Goal: Task Accomplishment & Management: Contribute content

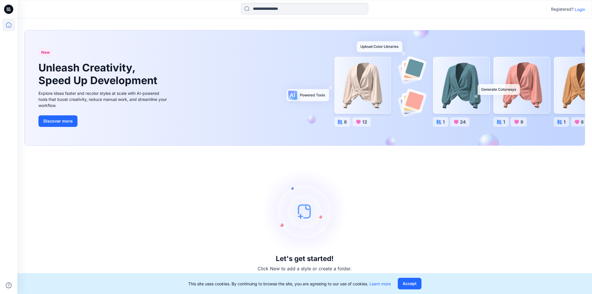
click at [583, 9] on p "Login" at bounding box center [580, 9] width 10 height 6
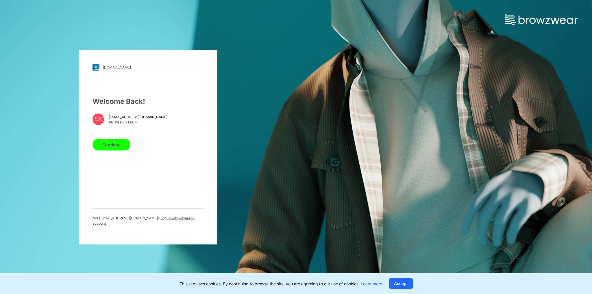
click at [118, 148] on button "Continue" at bounding box center [112, 145] width 38 height 12
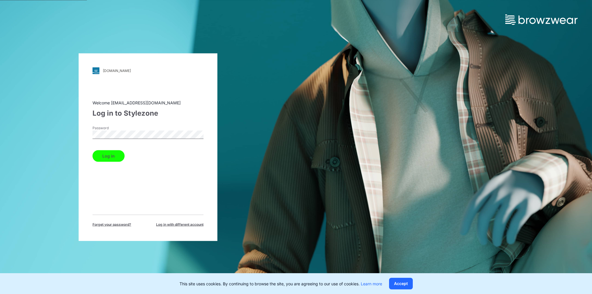
click at [115, 156] on button "Log in" at bounding box center [109, 156] width 32 height 12
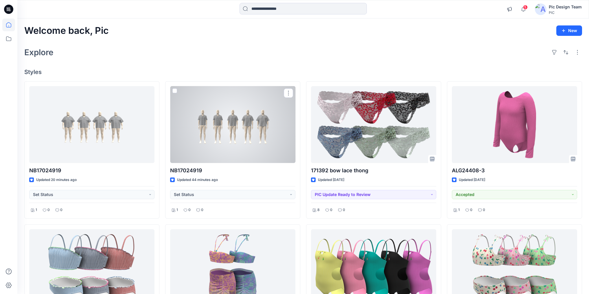
drag, startPoint x: 234, startPoint y: 112, endPoint x: 237, endPoint y: 113, distance: 3.1
click at [234, 112] on div at bounding box center [232, 124] width 125 height 77
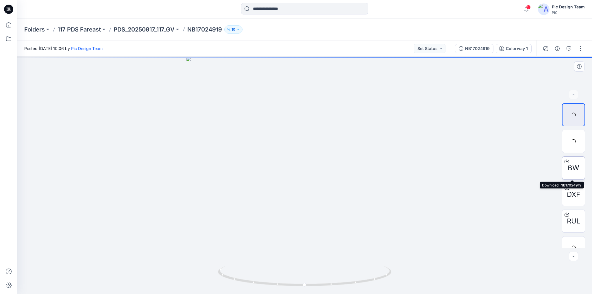
click at [574, 166] on span "BW" at bounding box center [574, 168] width 12 height 10
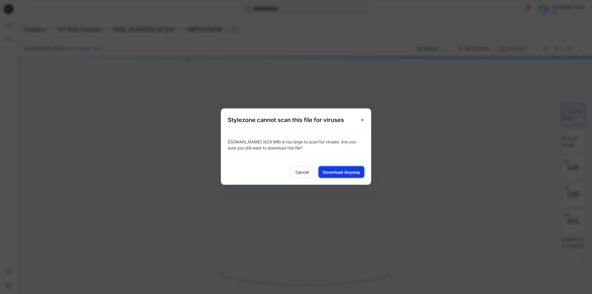
click at [338, 171] on span "Download Anyway" at bounding box center [341, 172] width 37 height 6
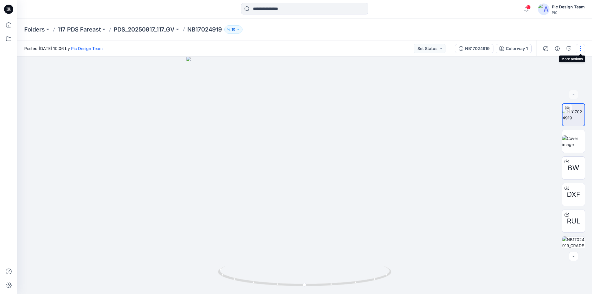
click at [580, 49] on button "button" at bounding box center [580, 48] width 9 height 9
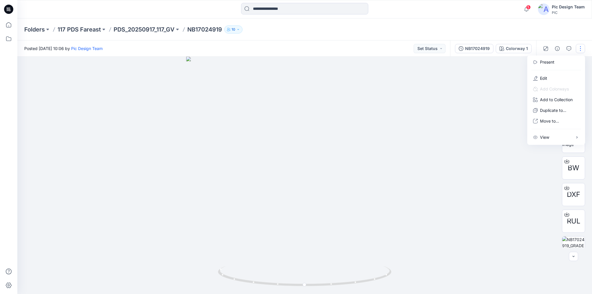
click at [546, 78] on p "Edit" at bounding box center [543, 78] width 7 height 6
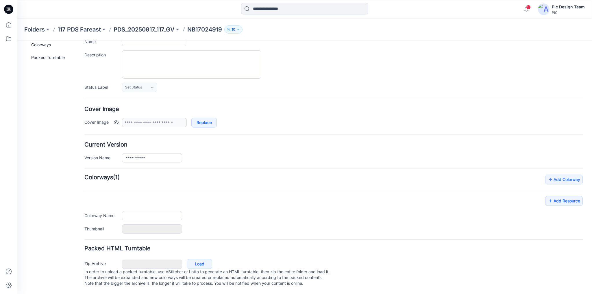
scroll to position [51, 0]
type input "**********"
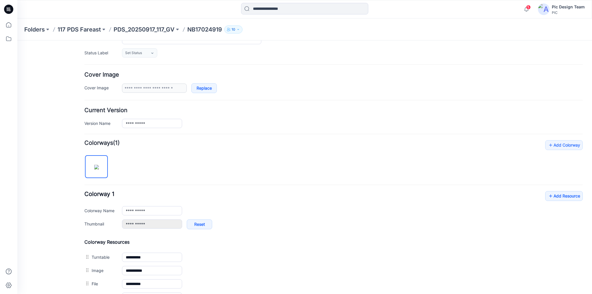
scroll to position [182, 0]
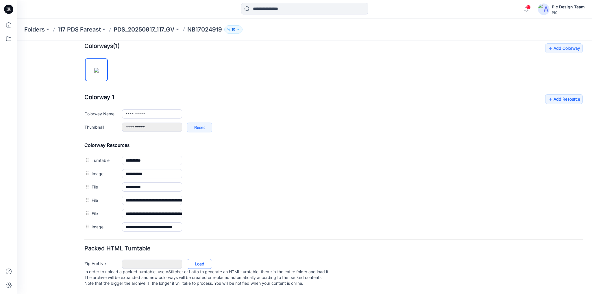
click at [202, 259] on link "Load" at bounding box center [199, 264] width 25 height 10
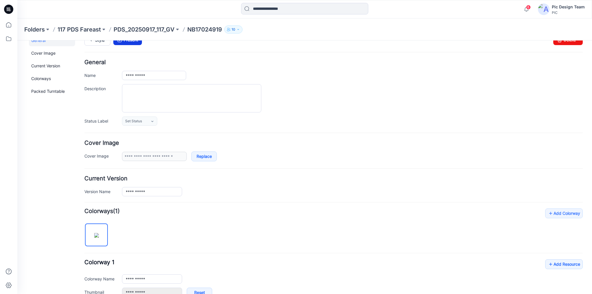
scroll to position [0, 0]
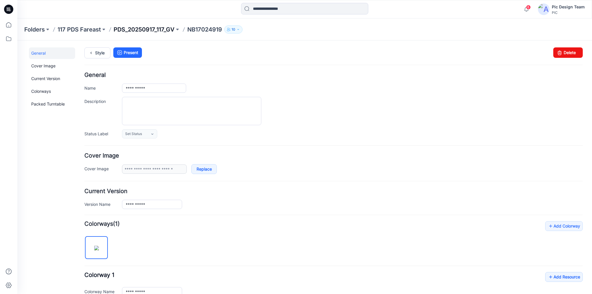
click at [155, 29] on p "PDS_20250917_117_GV" at bounding box center [144, 29] width 61 height 8
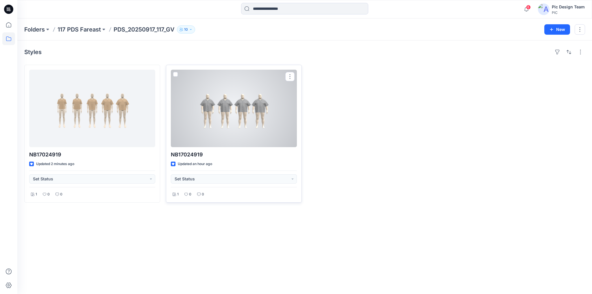
click at [233, 118] on div at bounding box center [234, 109] width 126 height 78
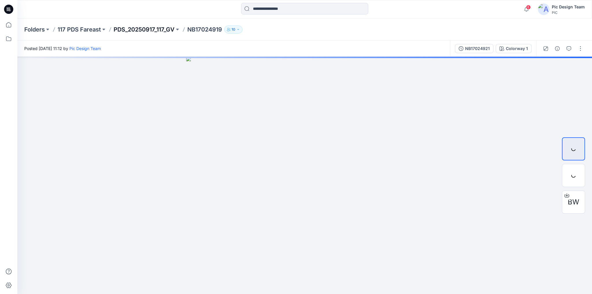
click at [149, 29] on p "PDS_20250917_117_GV" at bounding box center [144, 29] width 61 height 8
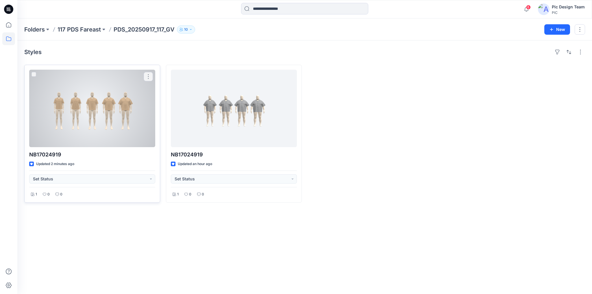
click at [115, 92] on div at bounding box center [92, 109] width 126 height 78
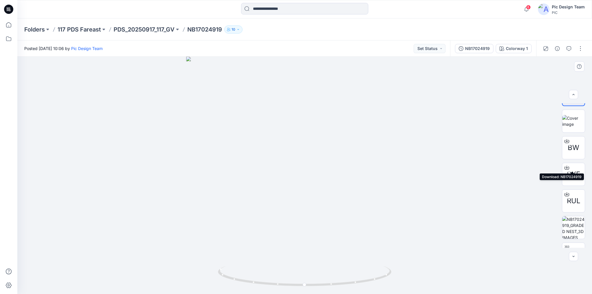
scroll to position [38, 0]
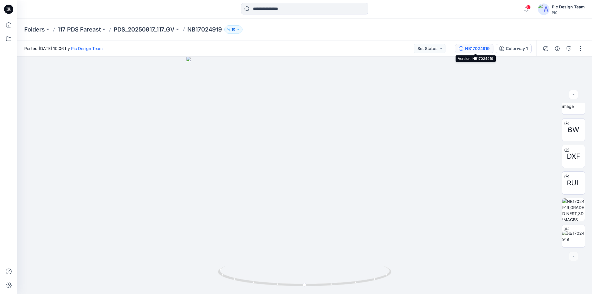
click at [472, 51] on div "NB17024919" at bounding box center [477, 48] width 25 height 6
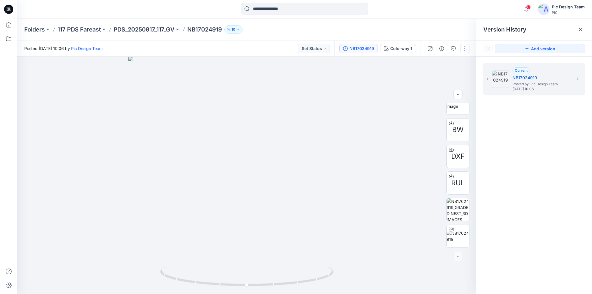
click at [466, 49] on button "button" at bounding box center [464, 48] width 9 height 9
click at [437, 79] on button "Edit" at bounding box center [440, 78] width 53 height 11
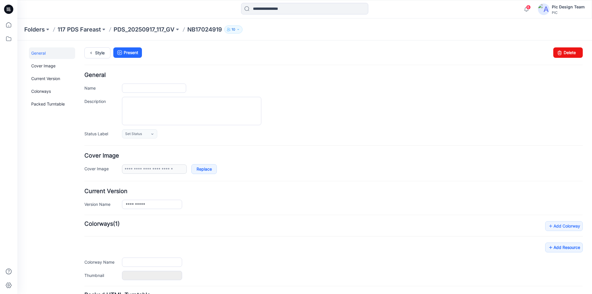
type input "**********"
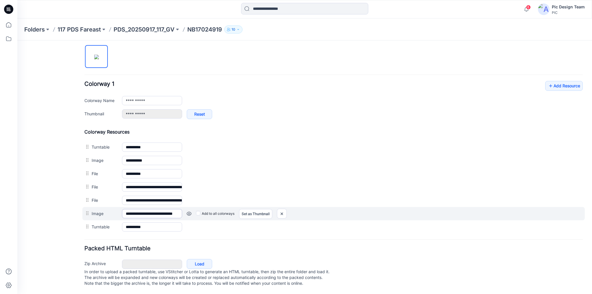
scroll to position [195, 0]
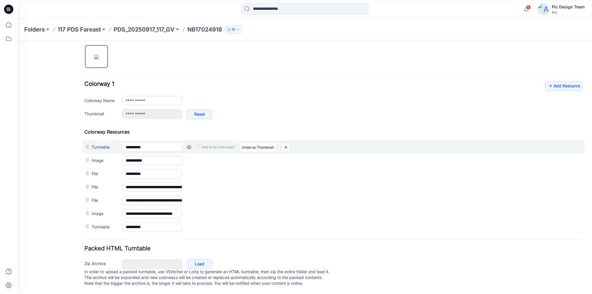
drag, startPoint x: 287, startPoint y: 141, endPoint x: 336, endPoint y: 56, distance: 98.7
click at [287, 143] on img at bounding box center [285, 148] width 9 height 10
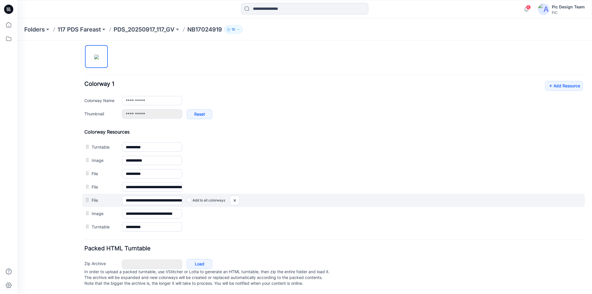
type input "**********"
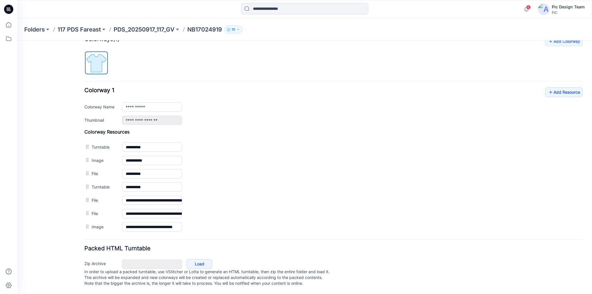
scroll to position [176, 0]
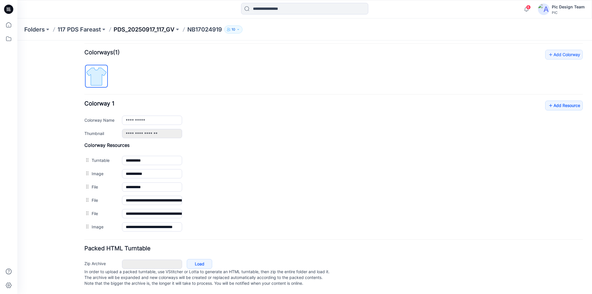
click at [157, 29] on p "PDS_20250917_117_GV" at bounding box center [144, 29] width 61 height 8
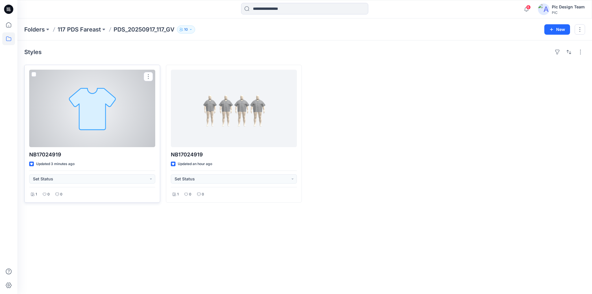
click at [104, 122] on div at bounding box center [92, 109] width 126 height 78
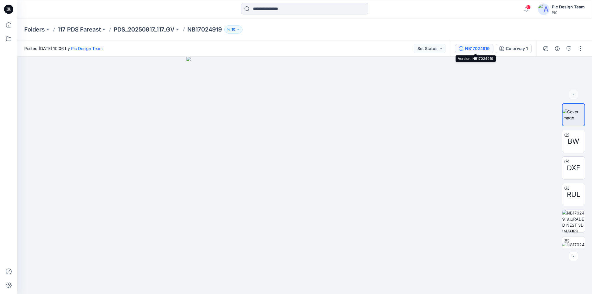
click at [477, 49] on div "NB17024919" at bounding box center [477, 48] width 25 height 6
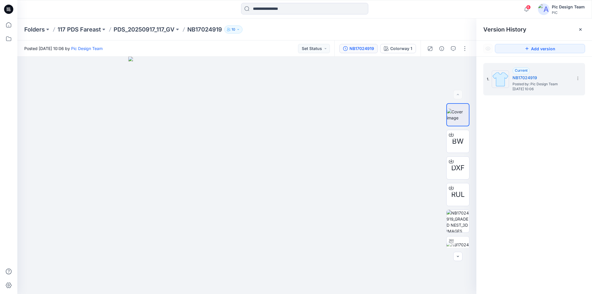
click at [389, 33] on div "Folders 117 PDS Fareast PDS_20250917_117_GV NB17024919 10" at bounding box center [282, 29] width 516 height 8
click at [464, 51] on button "button" at bounding box center [464, 48] width 9 height 9
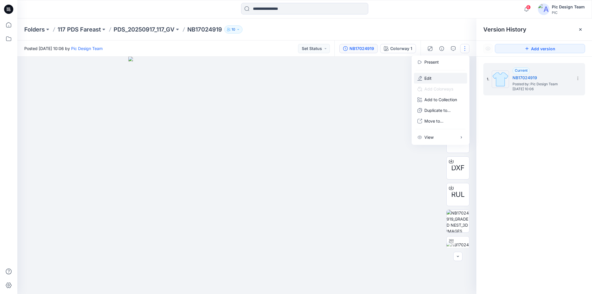
click at [435, 73] on button "Edit" at bounding box center [440, 78] width 53 height 11
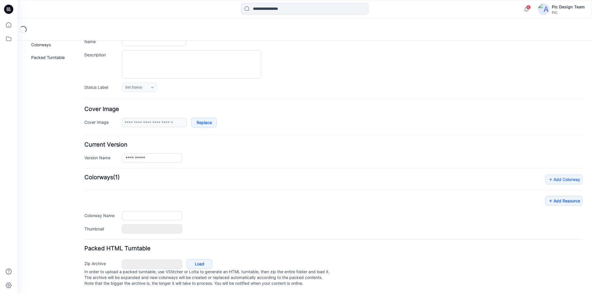
type input "**********"
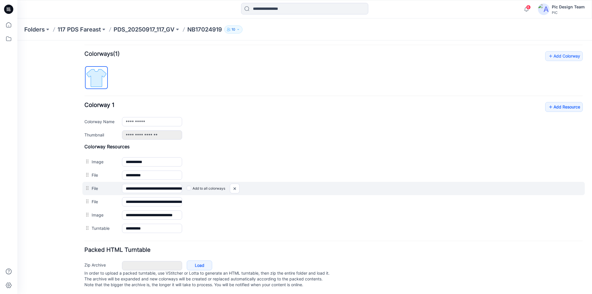
scroll to position [176, 0]
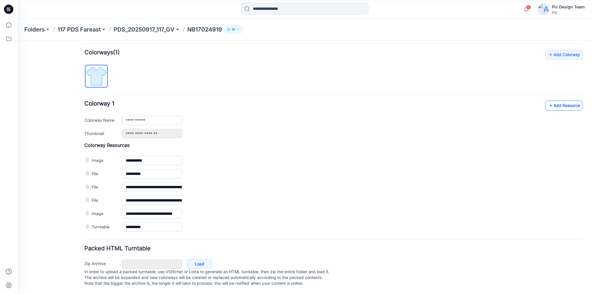
click at [555, 104] on link "Add Resource" at bounding box center [564, 106] width 38 height 10
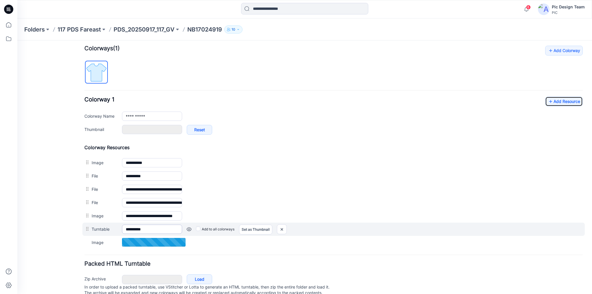
type input "*"
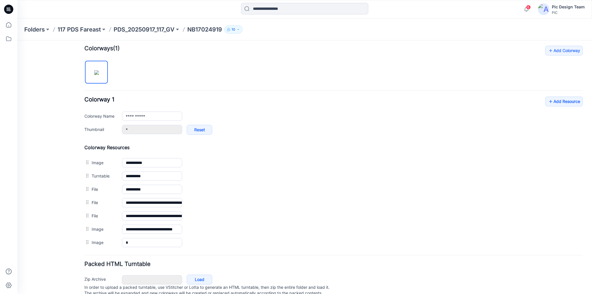
drag, startPoint x: 86, startPoint y: 228, endPoint x: 335, endPoint y: 56, distance: 302.3
click at [17, 40] on img at bounding box center [17, 40] width 0 height 0
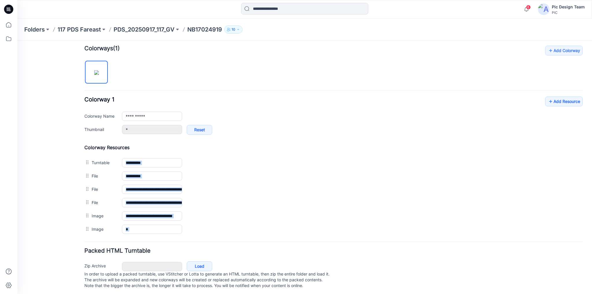
drag, startPoint x: 136, startPoint y: 225, endPoint x: 115, endPoint y: 230, distance: 21.8
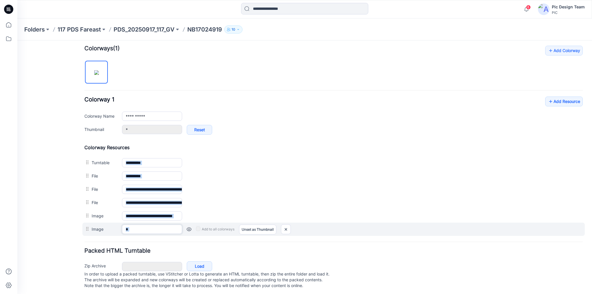
click at [140, 228] on input "*" at bounding box center [152, 229] width 60 height 9
drag, startPoint x: 132, startPoint y: 228, endPoint x: 120, endPoint y: 229, distance: 12.5
click at [120, 229] on div "Image * Cancel Add to all colorways Set as Thumbnail Unset as Thumbnail" at bounding box center [333, 229] width 503 height 13
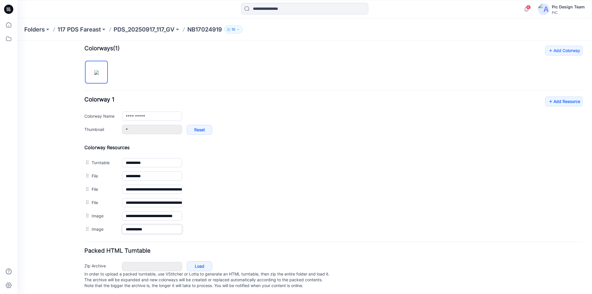
type input "**********"
click at [54, 223] on div "General Cover Image Current Version Colorways Packed Turntable" at bounding box center [52, 84] width 46 height 425
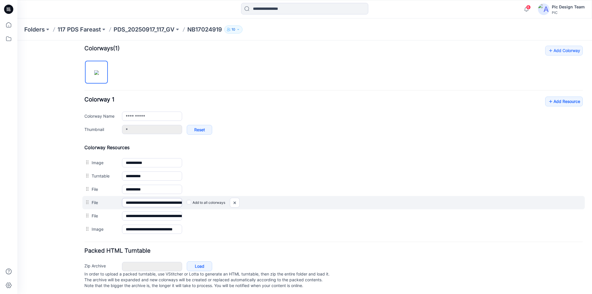
type input "**********"
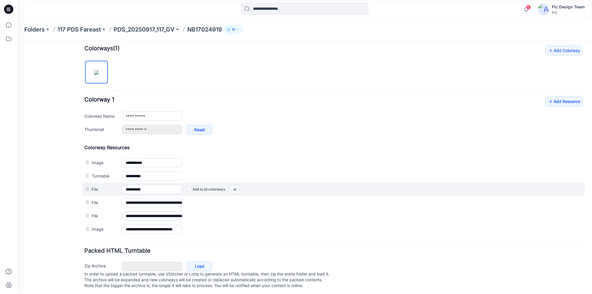
drag, startPoint x: 235, startPoint y: 189, endPoint x: 333, endPoint y: 57, distance: 164.4
click at [235, 189] on img at bounding box center [234, 190] width 9 height 10
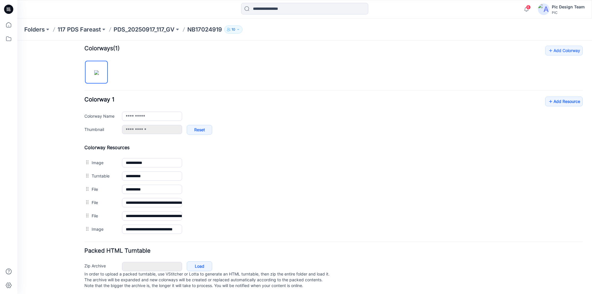
scroll to position [169, 0]
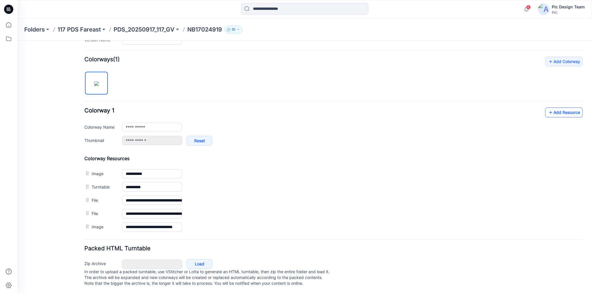
click at [548, 108] on icon at bounding box center [551, 112] width 6 height 9
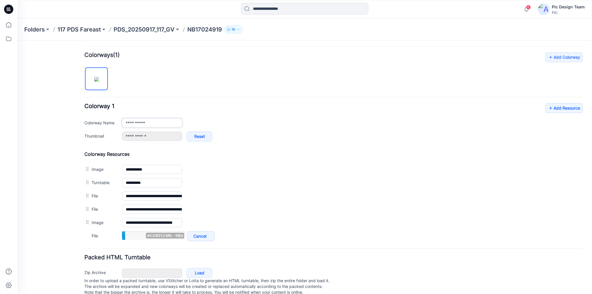
drag, startPoint x: 151, startPoint y: 121, endPoint x: 117, endPoint y: 121, distance: 33.8
click at [117, 121] on div "**********" at bounding box center [333, 122] width 499 height 9
type input "**********"
click at [259, 116] on div "**********" at bounding box center [333, 125] width 499 height 44
click at [561, 108] on link "Add Resource" at bounding box center [564, 108] width 38 height 10
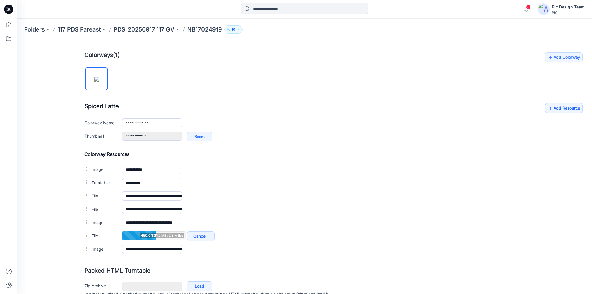
click at [26, 126] on div "**********" at bounding box center [301, 94] width 568 height 445
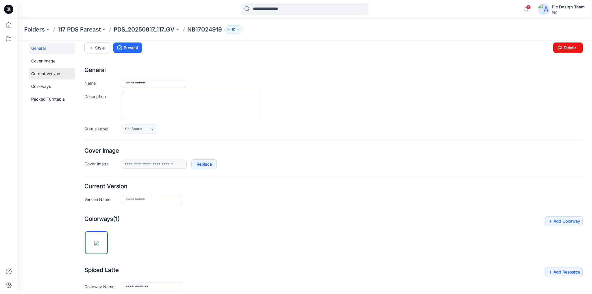
scroll to position [0, 0]
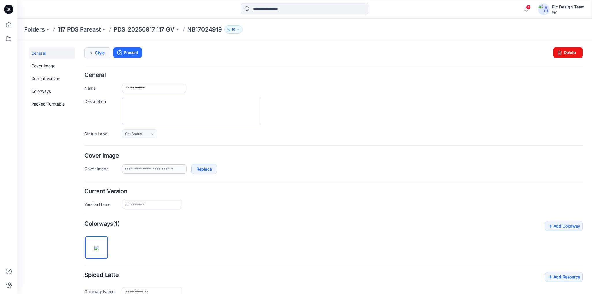
click at [93, 53] on icon at bounding box center [91, 53] width 8 height 10
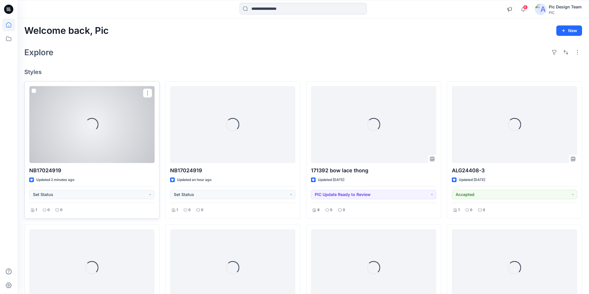
click at [83, 138] on div "Loading..." at bounding box center [91, 124] width 125 height 77
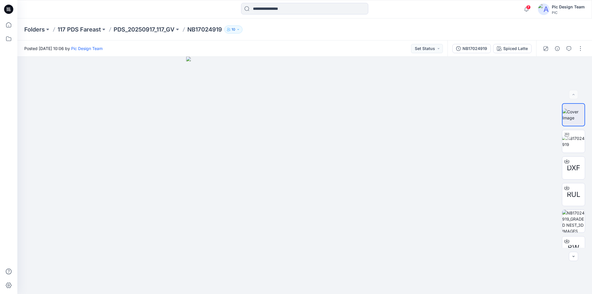
click at [10, 10] on icon at bounding box center [10, 10] width 2 height 0
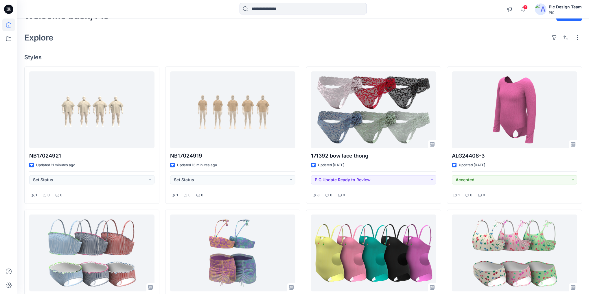
scroll to position [23, 0]
